Goal: Navigation & Orientation: Find specific page/section

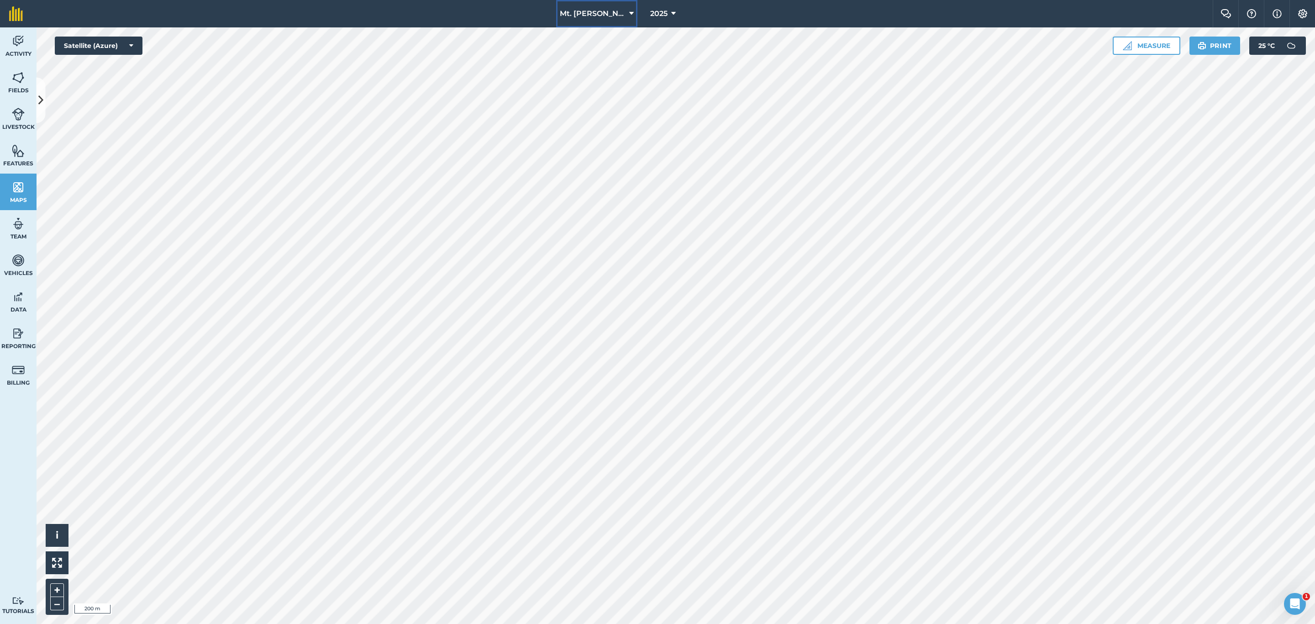
drag, startPoint x: 0, startPoint y: 0, endPoint x: 613, endPoint y: 10, distance: 613.0
click at [629, 10] on icon at bounding box center [631, 13] width 5 height 11
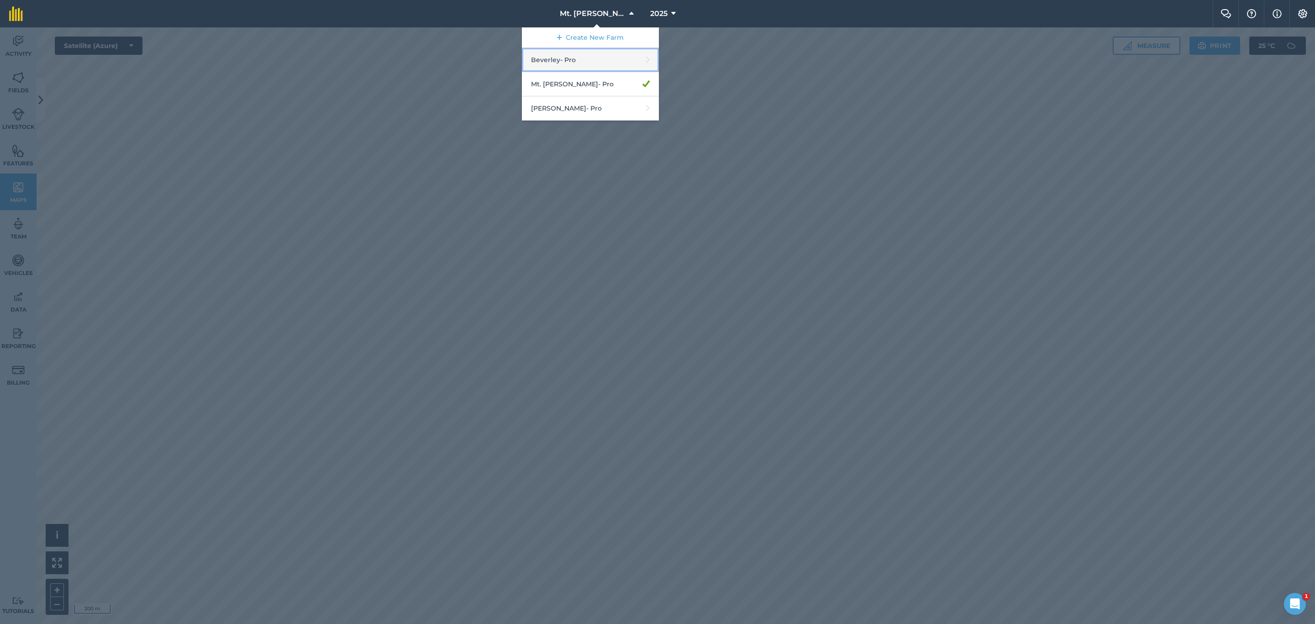
click at [591, 58] on link "Beverley - Pro" at bounding box center [590, 60] width 137 height 24
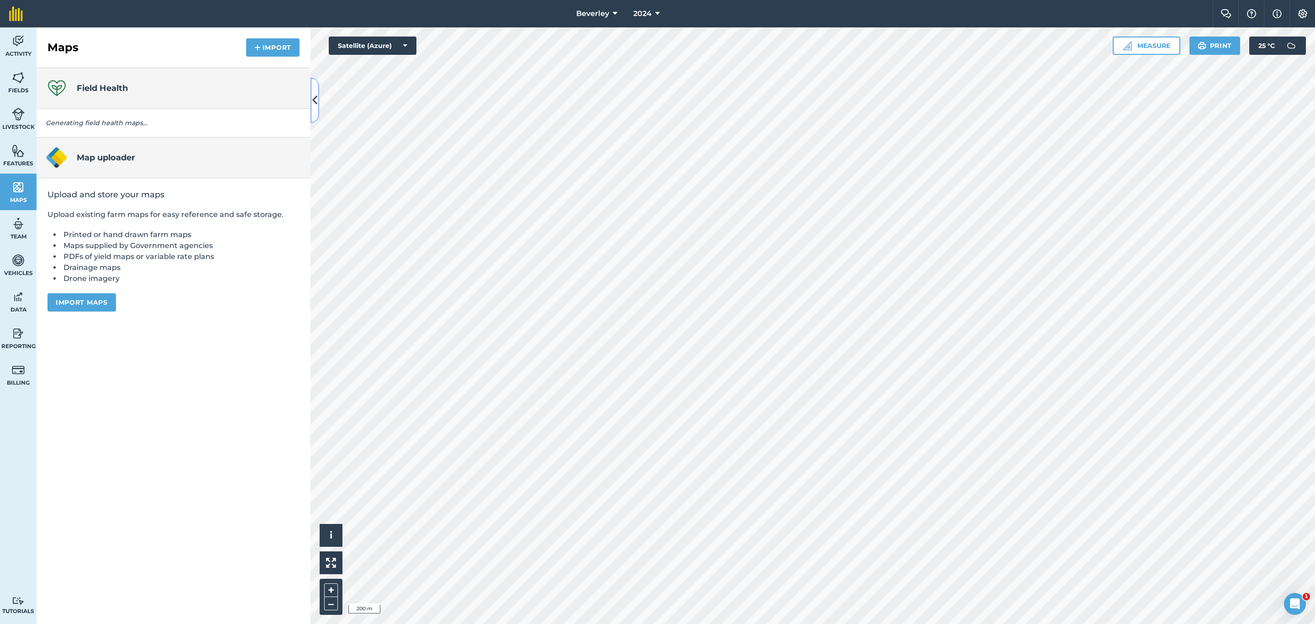
click at [318, 99] on button at bounding box center [315, 101] width 9 height 46
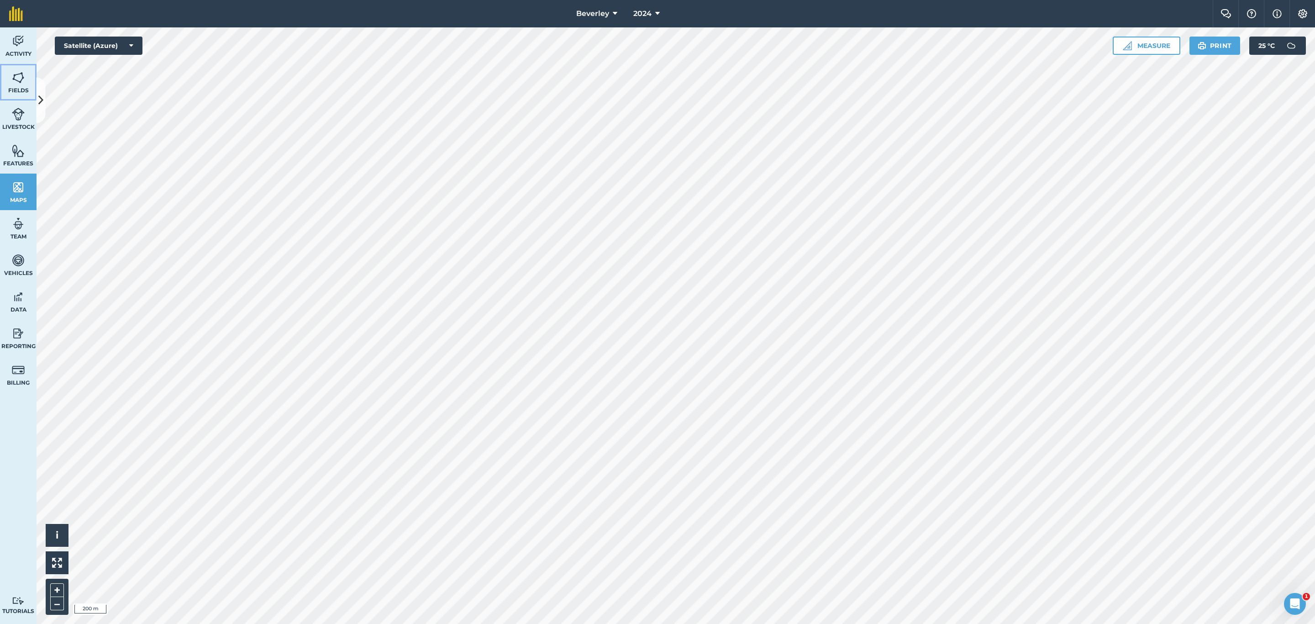
click at [21, 89] on span "Fields" at bounding box center [18, 90] width 37 height 7
click at [610, 16] on button "Beverley" at bounding box center [597, 13] width 48 height 27
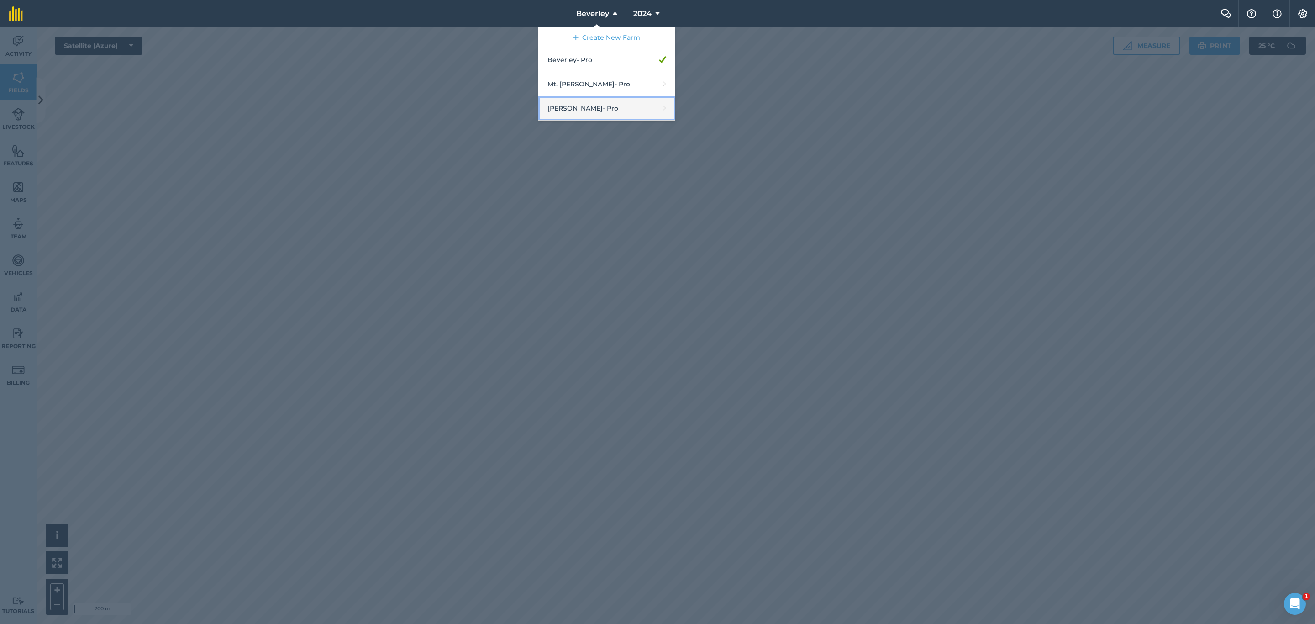
click at [584, 112] on link "[PERSON_NAME] - Pro" at bounding box center [606, 108] width 137 height 24
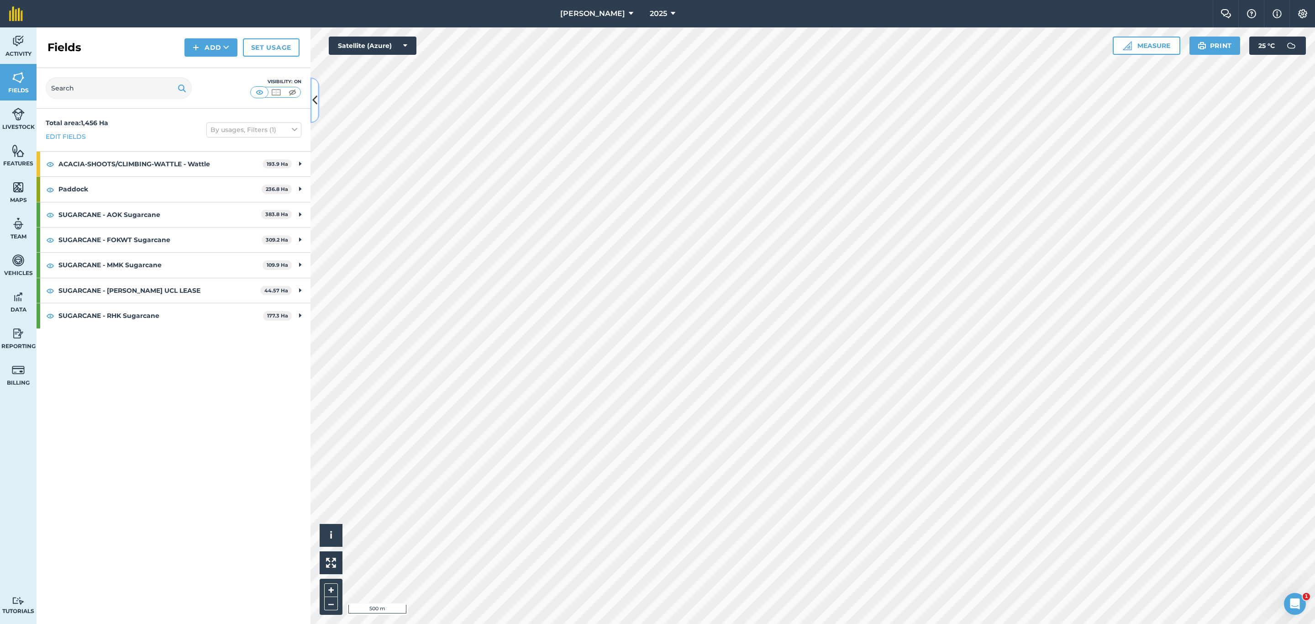
click at [317, 97] on icon at bounding box center [314, 100] width 5 height 16
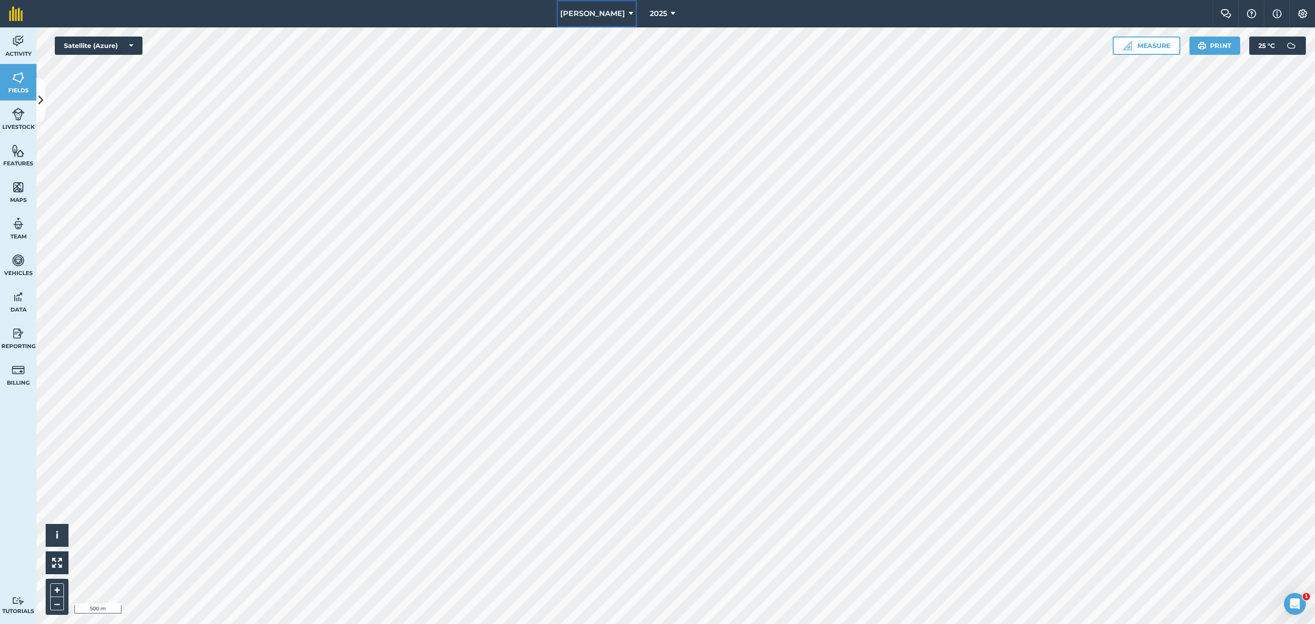
click at [607, 10] on span "[PERSON_NAME]" at bounding box center [592, 13] width 65 height 11
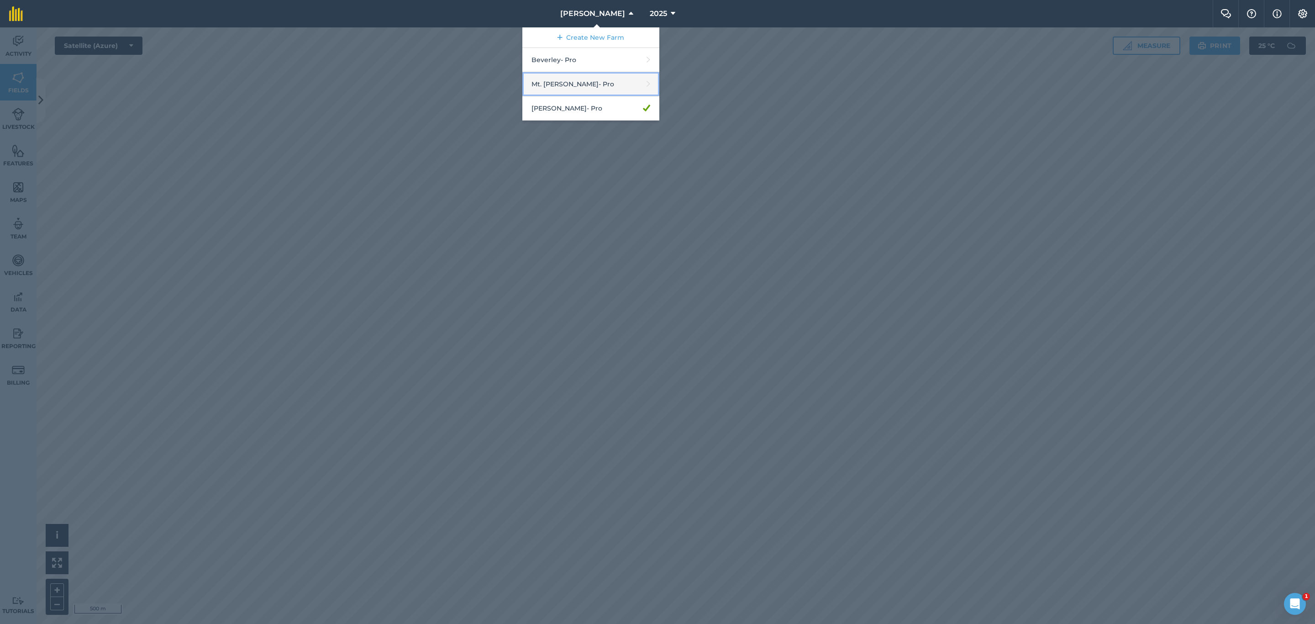
click at [578, 84] on link "Mt. [PERSON_NAME] - Pro" at bounding box center [590, 84] width 137 height 24
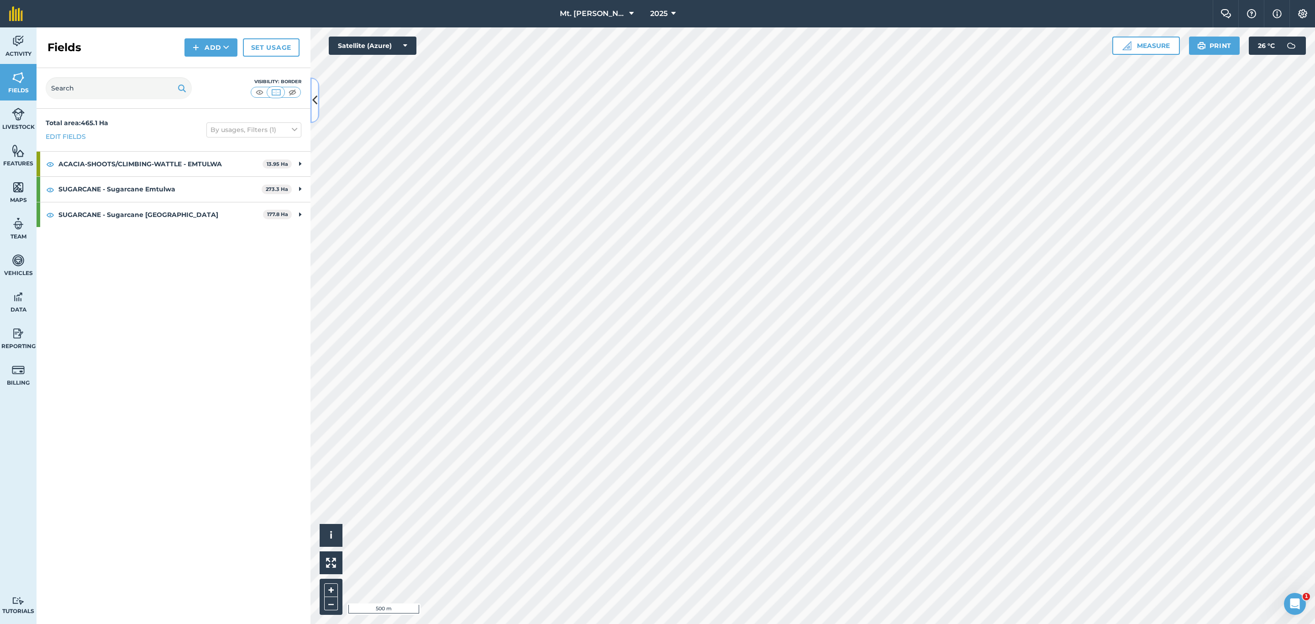
click at [313, 99] on icon at bounding box center [314, 100] width 5 height 16
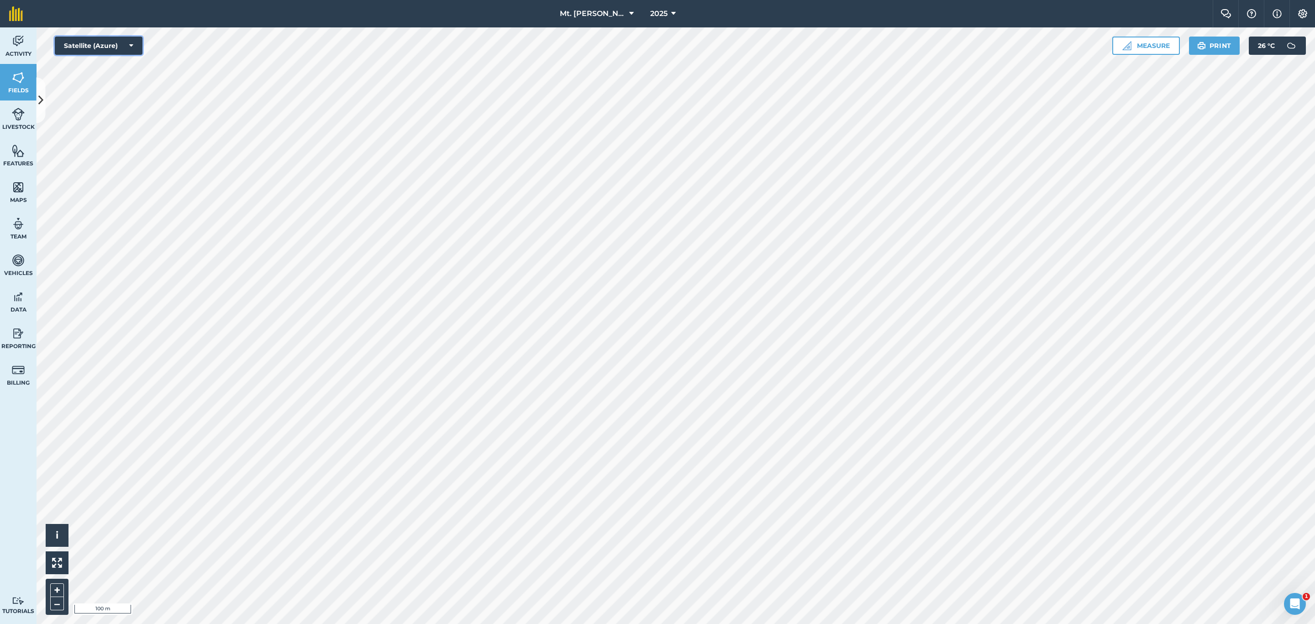
click at [130, 49] on icon at bounding box center [131, 45] width 4 height 9
click at [116, 81] on button "Satellite (Mapbox)" at bounding box center [99, 82] width 88 height 18
click at [118, 44] on button "Satellite (Mapbox)" at bounding box center [99, 46] width 88 height 18
click at [122, 67] on button "Satellite (Azure)" at bounding box center [99, 64] width 88 height 18
click at [752, 623] on html "Mt. [PERSON_NAME] 2025 Farm Chat Help Info Settings Mt. [PERSON_NAME] - 2025 Re…" at bounding box center [657, 312] width 1315 height 624
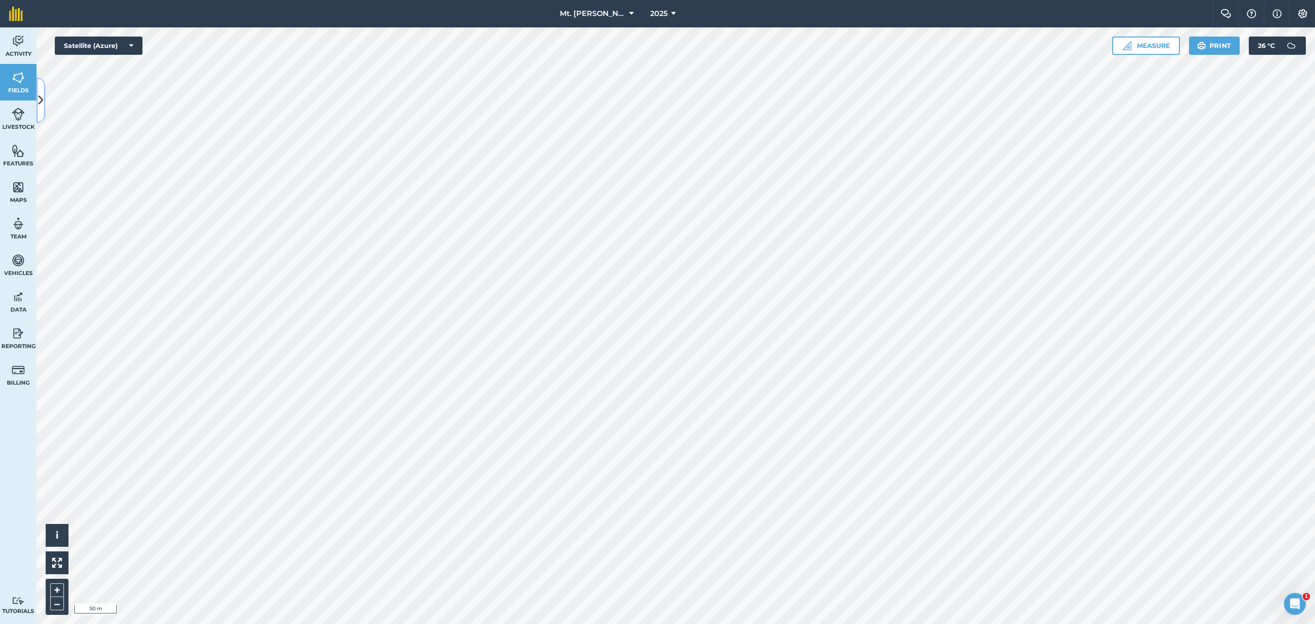
click at [40, 96] on icon at bounding box center [40, 100] width 5 height 16
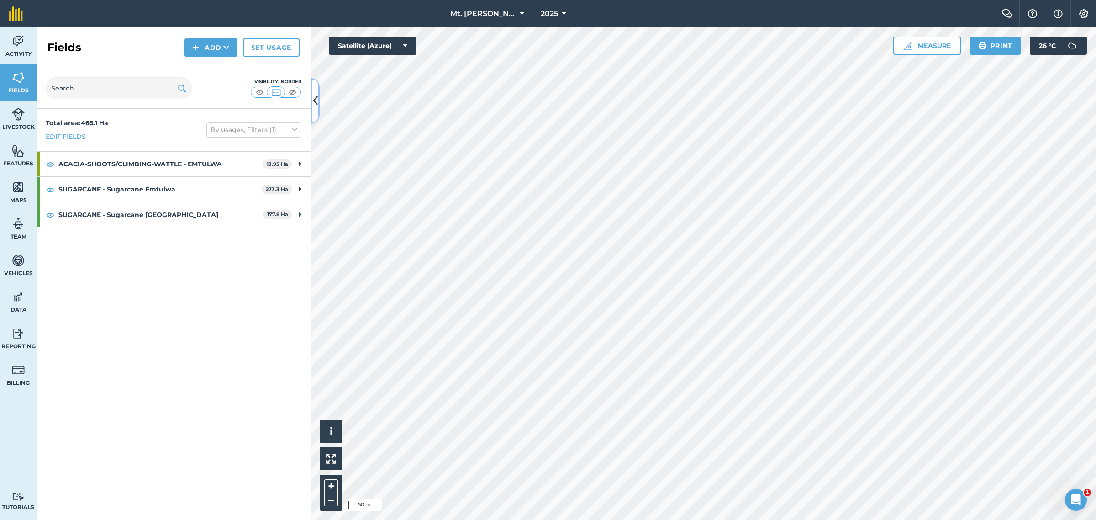
click at [314, 104] on icon at bounding box center [315, 101] width 5 height 16
